Goal: Navigation & Orientation: Find specific page/section

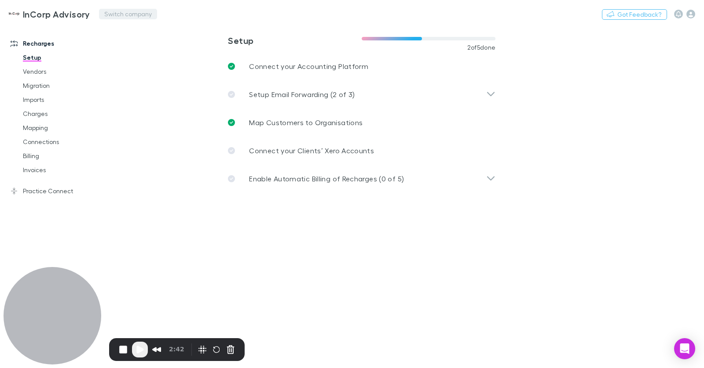
click at [125, 14] on button "Switch company" at bounding box center [128, 14] width 58 height 11
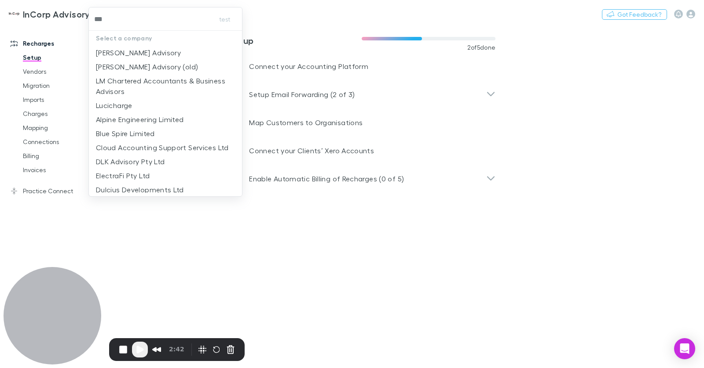
type input "****"
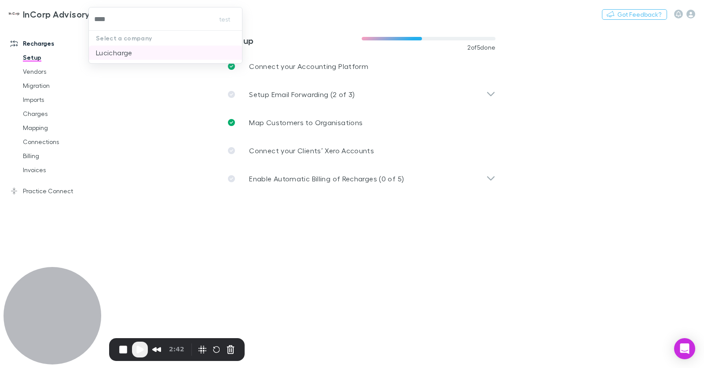
click at [172, 55] on li "Lucicharge" at bounding box center [165, 53] width 153 height 14
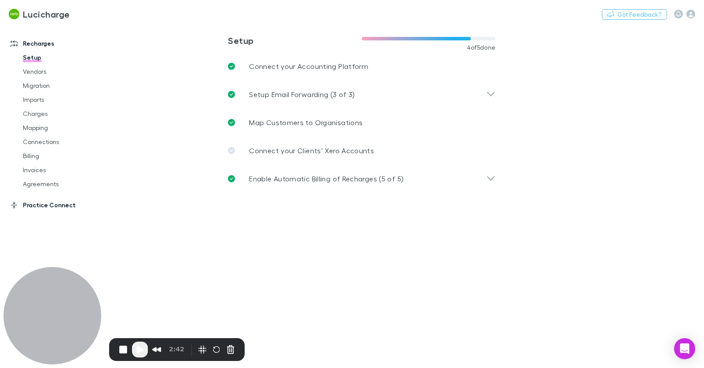
click at [66, 207] on link "Practice Connect" at bounding box center [56, 205] width 108 height 14
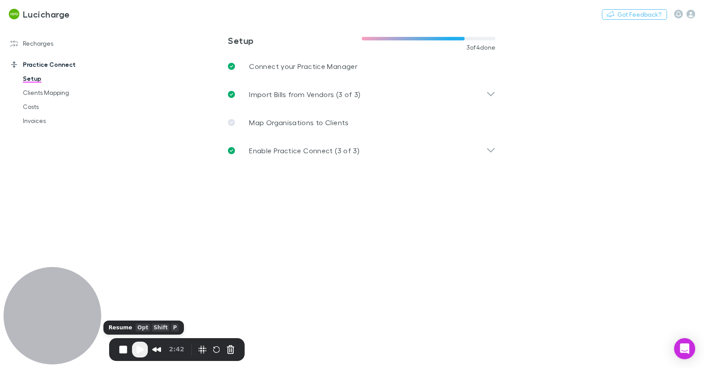
click at [140, 350] on span "Play Recording" at bounding box center [140, 350] width 11 height 11
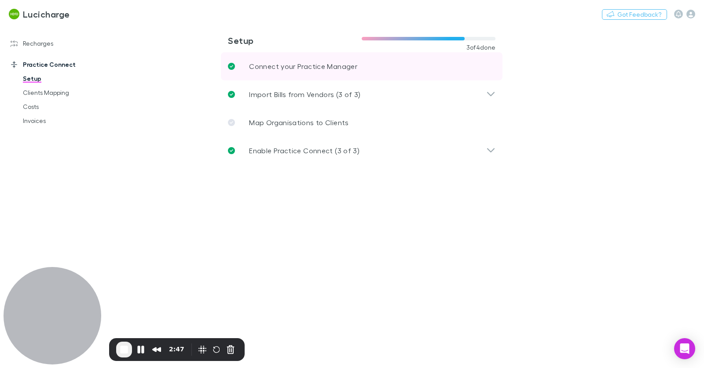
click at [287, 77] on link "Connect your Practice Manager" at bounding box center [361, 66] width 281 height 28
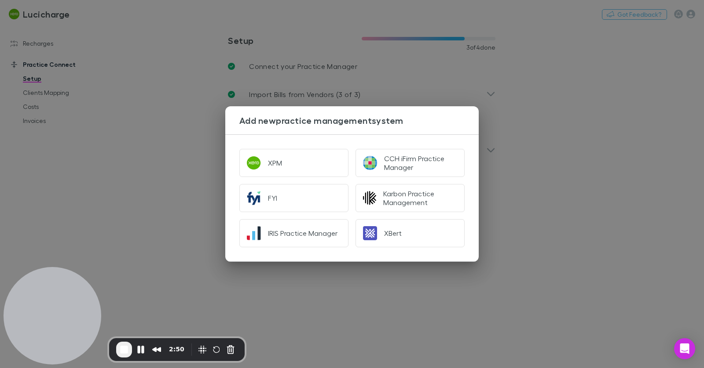
click at [199, 141] on div "Add new practice management system XPM CCH iFirm Practice Manager FYI Karbon Pr…" at bounding box center [352, 184] width 704 height 368
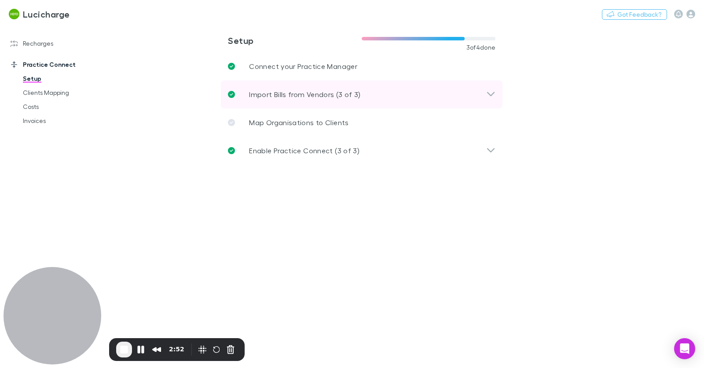
click at [305, 91] on p "Import Bills from Vendors (3 of 3)" at bounding box center [305, 94] width 112 height 11
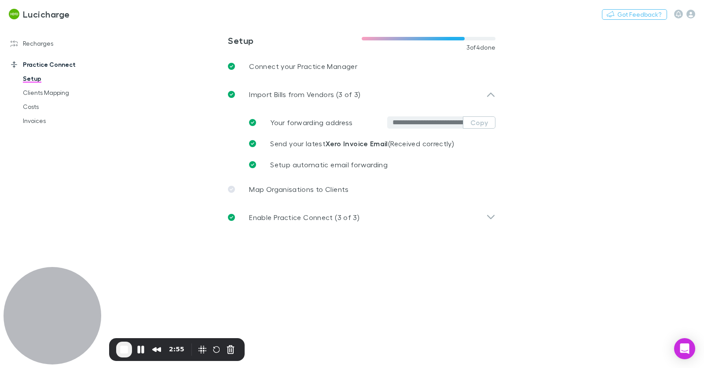
drag, startPoint x: 56, startPoint y: 47, endPoint x: 77, endPoint y: 83, distance: 42.2
click at [56, 47] on link "Recharges" at bounding box center [56, 43] width 108 height 14
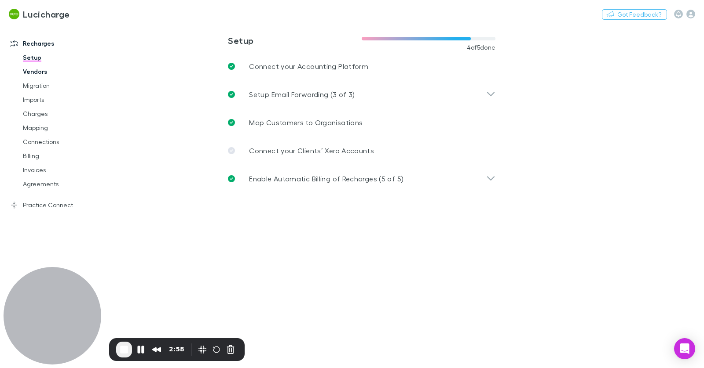
click at [41, 73] on link "Vendors" at bounding box center [61, 72] width 95 height 14
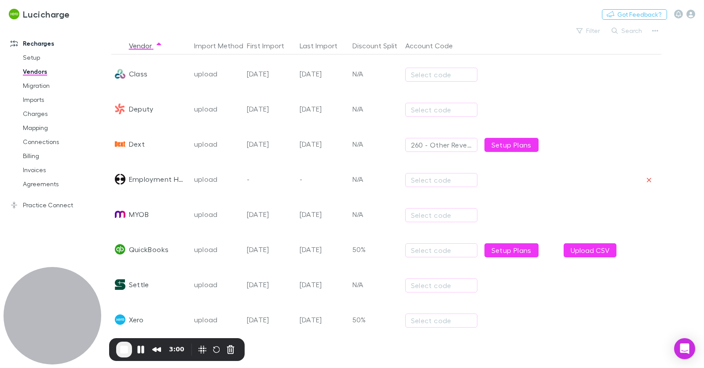
scroll to position [183, 0]
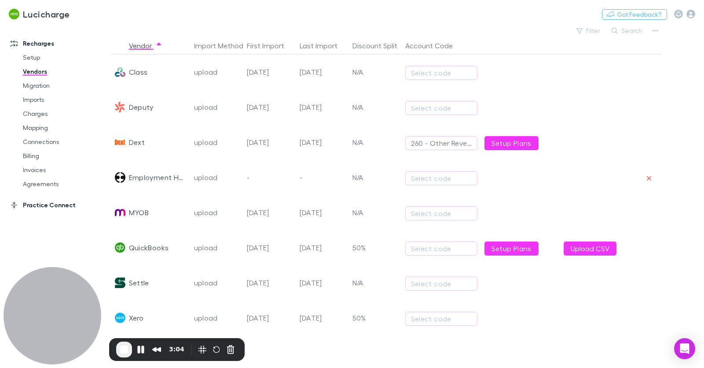
click at [35, 205] on link "Practice Connect" at bounding box center [56, 205] width 108 height 14
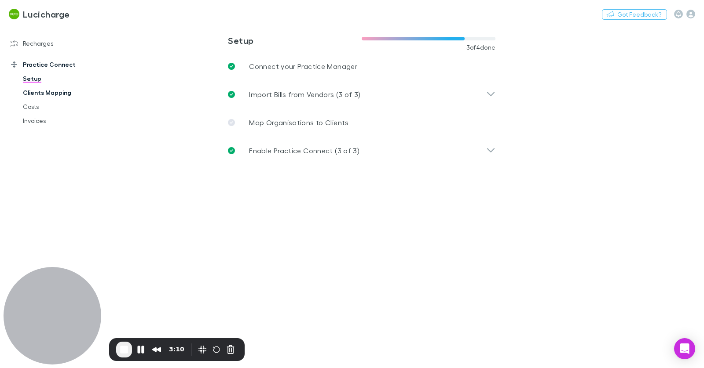
click at [62, 90] on link "Clients Mapping" at bounding box center [61, 93] width 95 height 14
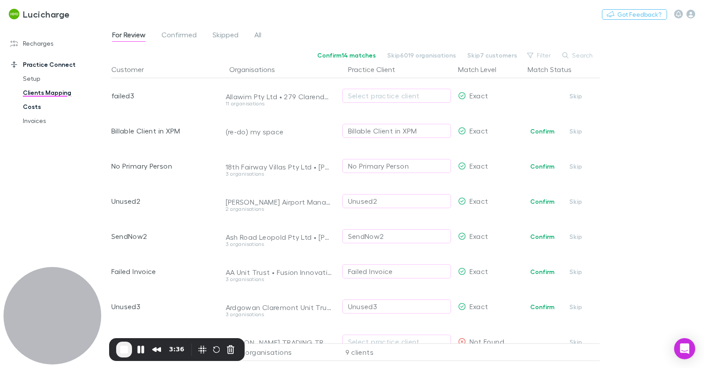
click at [32, 105] on link "Costs" at bounding box center [61, 107] width 95 height 14
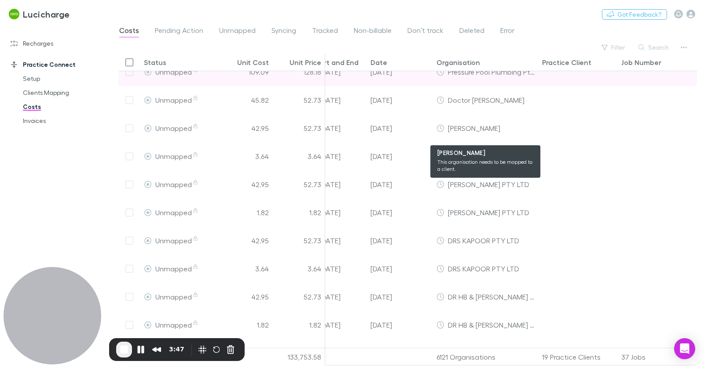
scroll to position [128, 222]
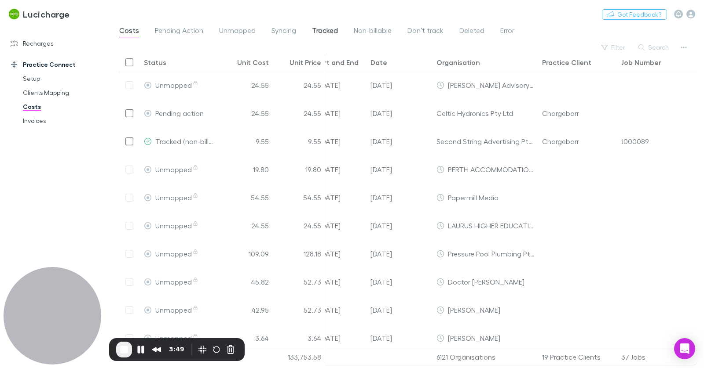
click at [328, 29] on span "Tracked" at bounding box center [325, 31] width 26 height 11
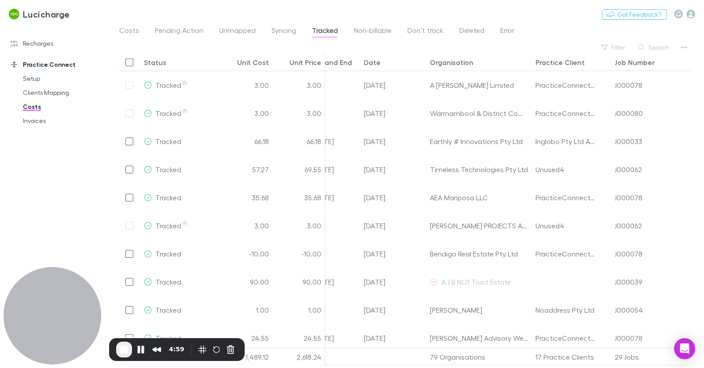
drag, startPoint x: 53, startPoint y: 121, endPoint x: 186, endPoint y: 133, distance: 133.8
click at [53, 121] on link "Invoices" at bounding box center [61, 121] width 95 height 14
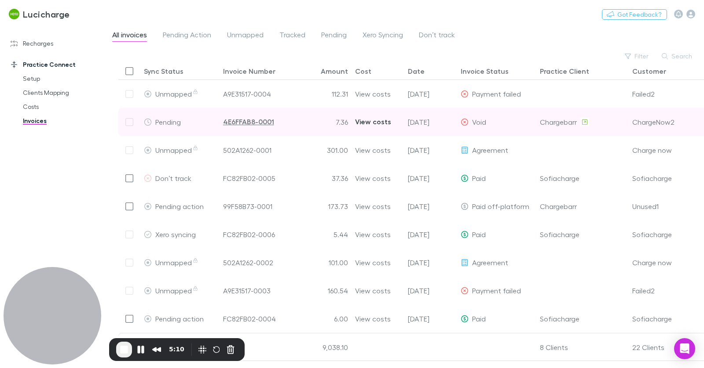
click at [376, 124] on div "View costs" at bounding box center [373, 122] width 36 height 28
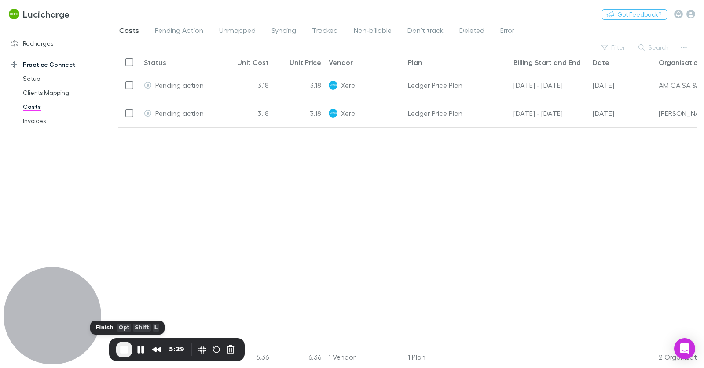
click at [127, 346] on span "End Recording" at bounding box center [124, 350] width 11 height 11
